Goal: Contribute content: Contribute content

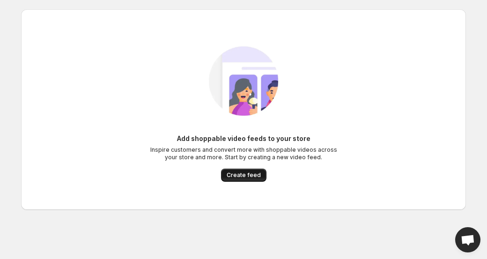
click at [235, 177] on span "Create feed" at bounding box center [244, 174] width 34 height 7
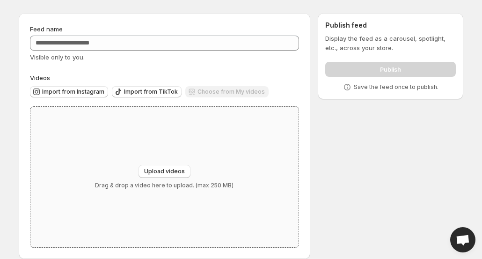
scroll to position [34, 0]
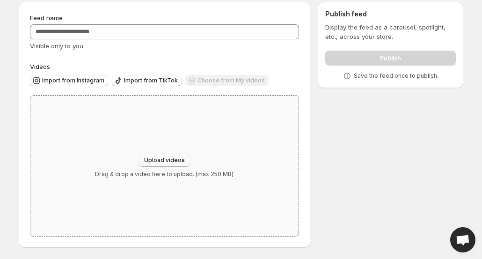
click at [168, 155] on button "Upload videos" at bounding box center [165, 160] width 52 height 13
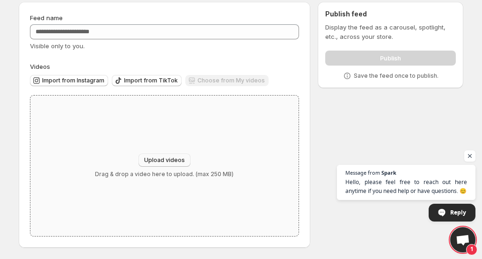
type input "**********"
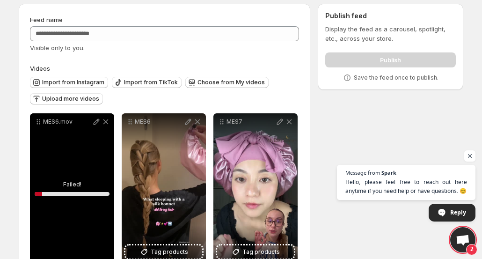
scroll to position [59, 0]
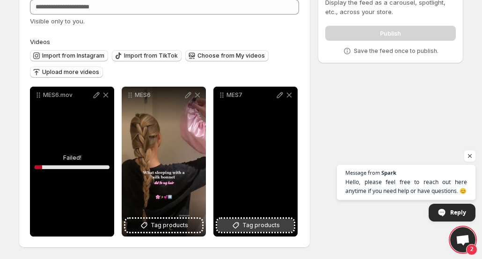
click at [260, 225] on span "Tag products" at bounding box center [261, 225] width 37 height 9
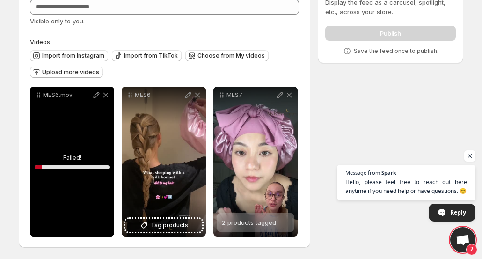
click at [60, 153] on div "MES6.mov" at bounding box center [72, 162] width 84 height 150
click at [96, 95] on icon at bounding box center [96, 94] width 9 height 9
click at [105, 94] on icon at bounding box center [106, 95] width 5 height 5
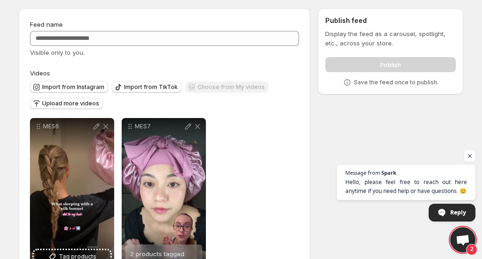
scroll to position [0, 0]
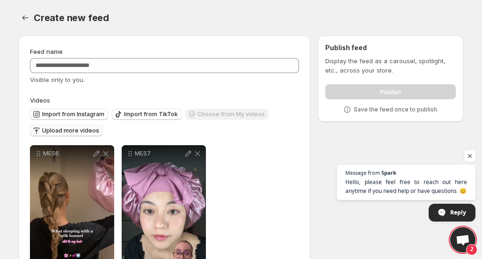
click at [82, 129] on span "Upload more videos" at bounding box center [70, 130] width 57 height 7
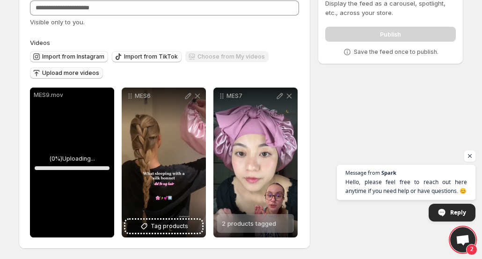
scroll to position [59, 0]
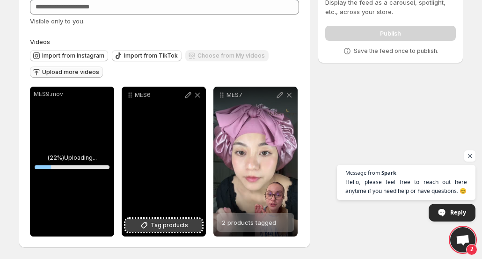
click at [168, 223] on span "Tag products" at bounding box center [169, 225] width 37 height 9
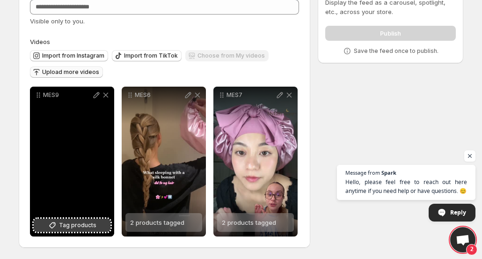
click at [72, 227] on span "Tag products" at bounding box center [77, 225] width 37 height 9
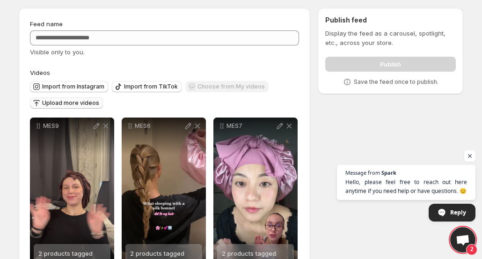
scroll to position [0, 0]
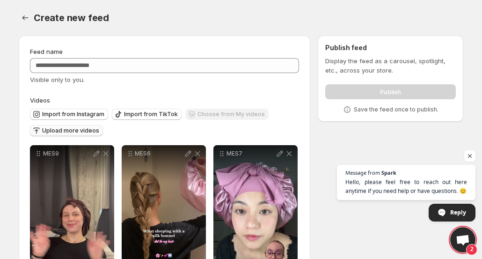
click at [370, 88] on div "Publish" at bounding box center [391, 90] width 131 height 19
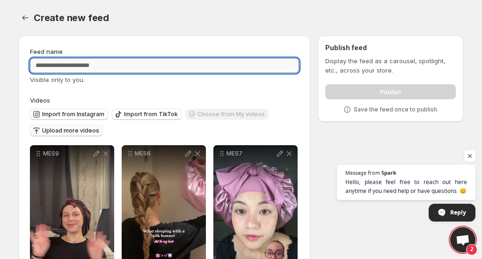
click at [223, 65] on input "Feed name" at bounding box center [164, 65] width 269 height 15
type input "******"
click at [223, 34] on div "Create new feed. This page is ready Create new feed" at bounding box center [241, 18] width 445 height 36
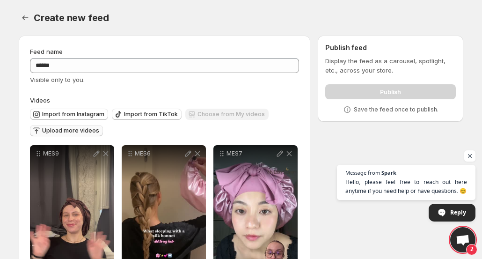
click at [378, 87] on div "Publish" at bounding box center [391, 90] width 131 height 19
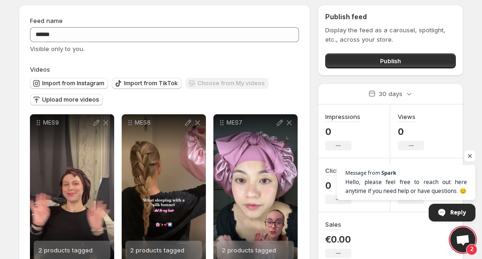
scroll to position [59, 0]
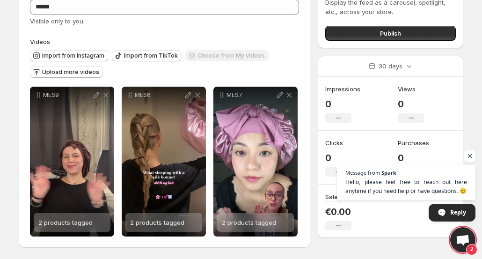
click at [469, 157] on span "Open chat" at bounding box center [471, 156] width 12 height 12
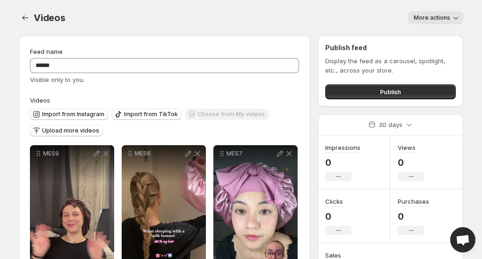
scroll to position [0, 0]
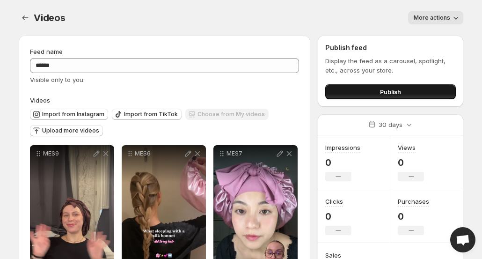
click at [377, 91] on button "Publish" at bounding box center [391, 91] width 131 height 15
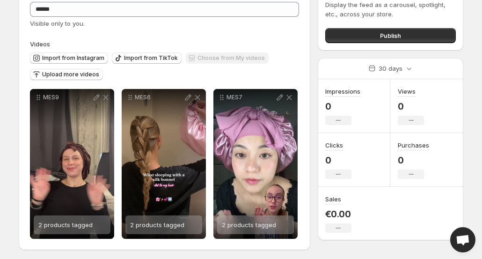
scroll to position [59, 0]
